Goal: Find specific page/section: Find specific page/section

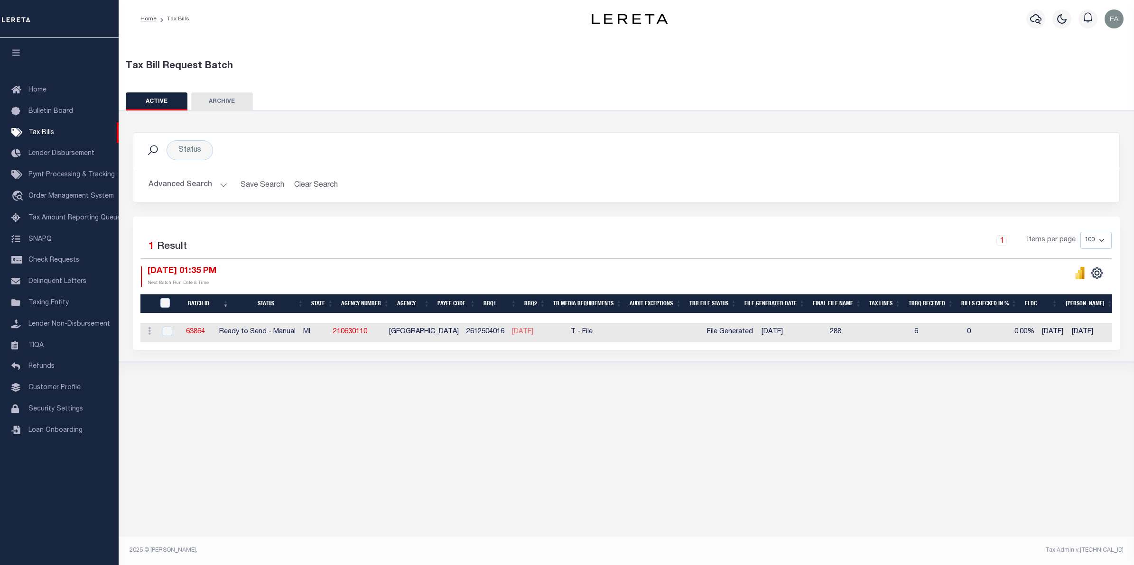
click at [190, 195] on div "Advanced Search Save Search Clear Search TaxBillBatches_dynamictable_____Defaul…" at bounding box center [626, 185] width 986 height 34
click at [195, 188] on button "Advanced Search" at bounding box center [187, 185] width 79 height 18
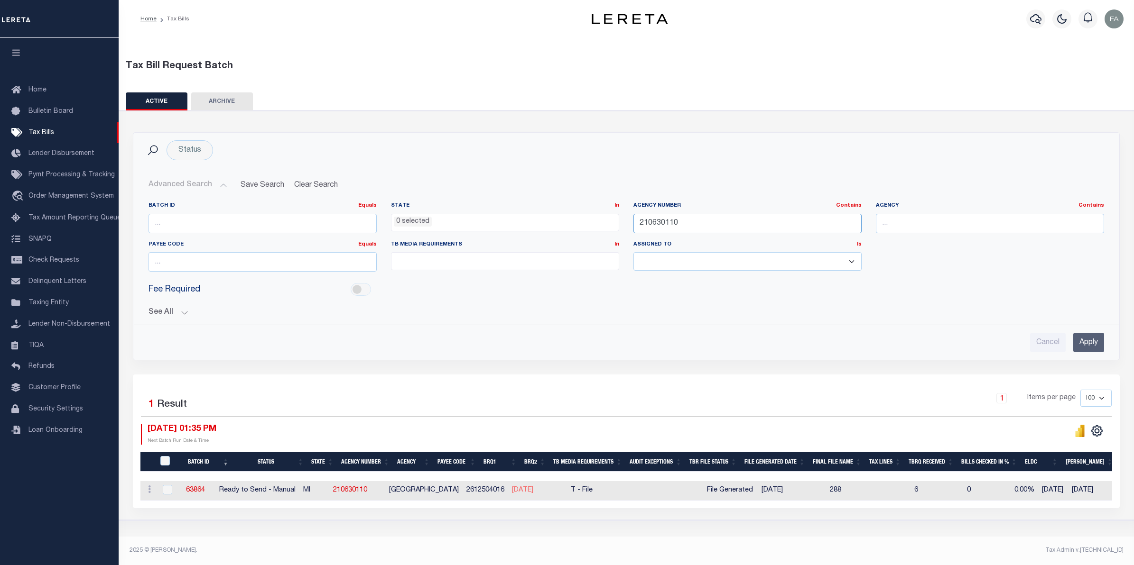
click at [675, 224] on input "210630110" at bounding box center [747, 223] width 228 height 19
click at [930, 223] on input "text" at bounding box center [990, 223] width 228 height 19
type input "WIOMING"
type input "[US_STATE]"
click at [1078, 335] on input "Apply" at bounding box center [1088, 342] width 31 height 19
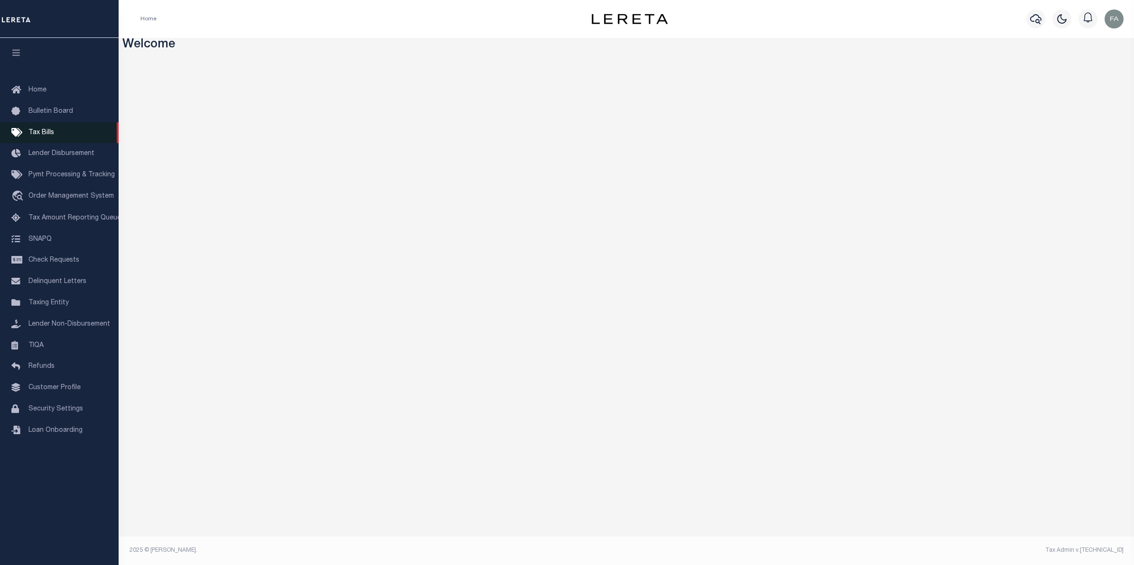
click at [69, 134] on link "Tax Bills" at bounding box center [59, 132] width 119 height 21
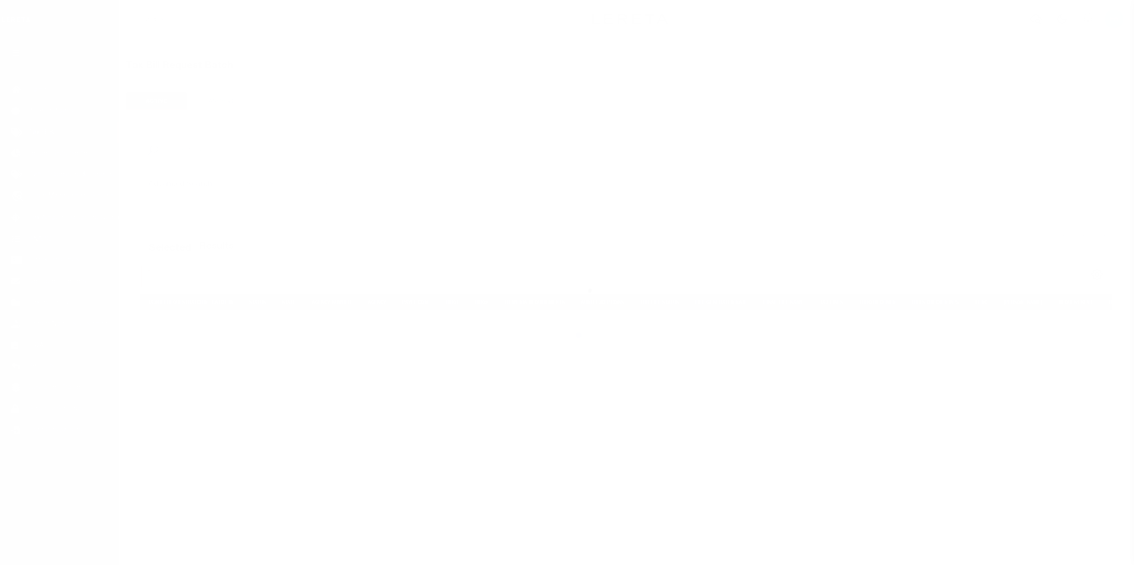
select select
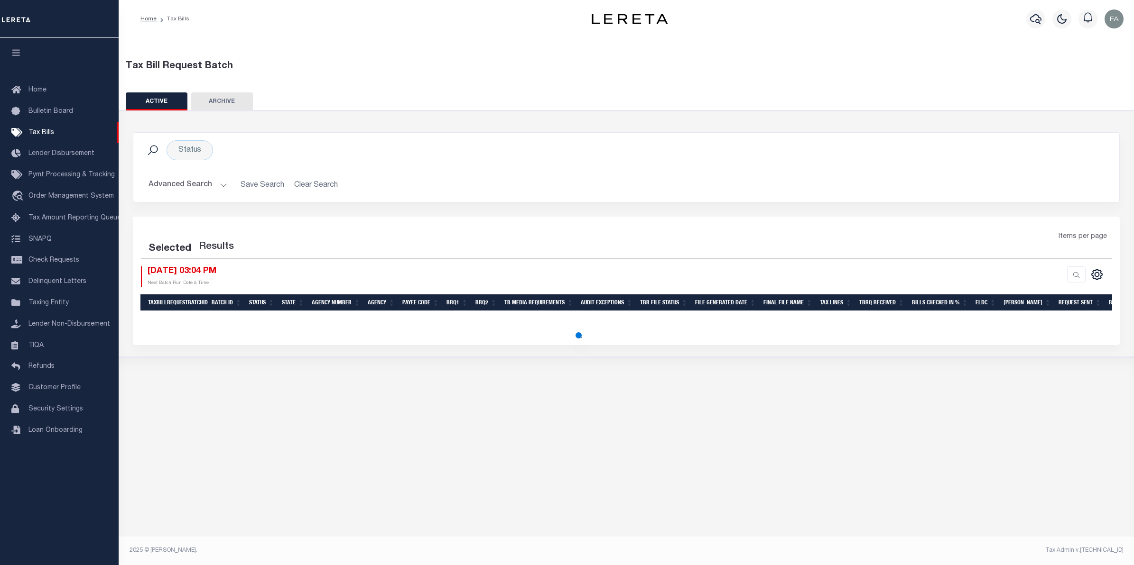
click at [209, 185] on button "Advanced Search" at bounding box center [187, 185] width 79 height 18
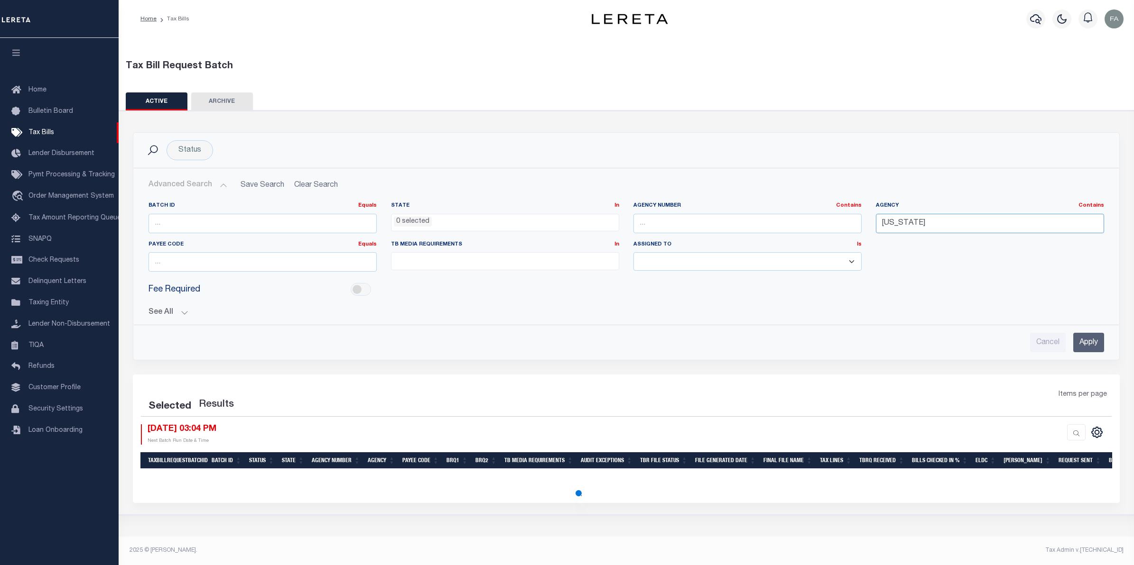
click at [925, 224] on input "[US_STATE]" at bounding box center [990, 223] width 228 height 19
